Goal: Use online tool/utility

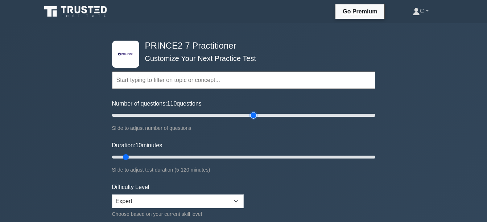
click at [254, 115] on input "Number of questions: 110 questions" at bounding box center [243, 115] width 263 height 9
click at [203, 114] on input "Number of questions: 70 questions" at bounding box center [243, 115] width 263 height 9
click at [183, 115] on input "Number of questions: 70 questions" at bounding box center [243, 115] width 263 height 9
type input "60"
click at [187, 115] on input "Number of questions: 55 questions" at bounding box center [243, 115] width 263 height 9
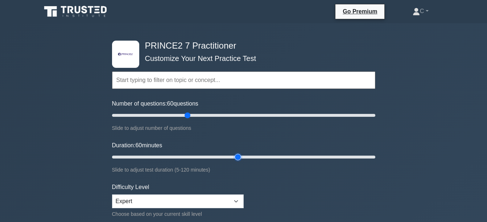
click at [232, 155] on input "Duration: 60 minutes" at bounding box center [243, 157] width 263 height 9
click at [253, 155] on input "Duration: 60 minutes" at bounding box center [243, 157] width 263 height 9
type input "70"
click at [259, 155] on input "Duration: 65 minutes" at bounding box center [243, 157] width 263 height 9
